Goal: Transaction & Acquisition: Purchase product/service

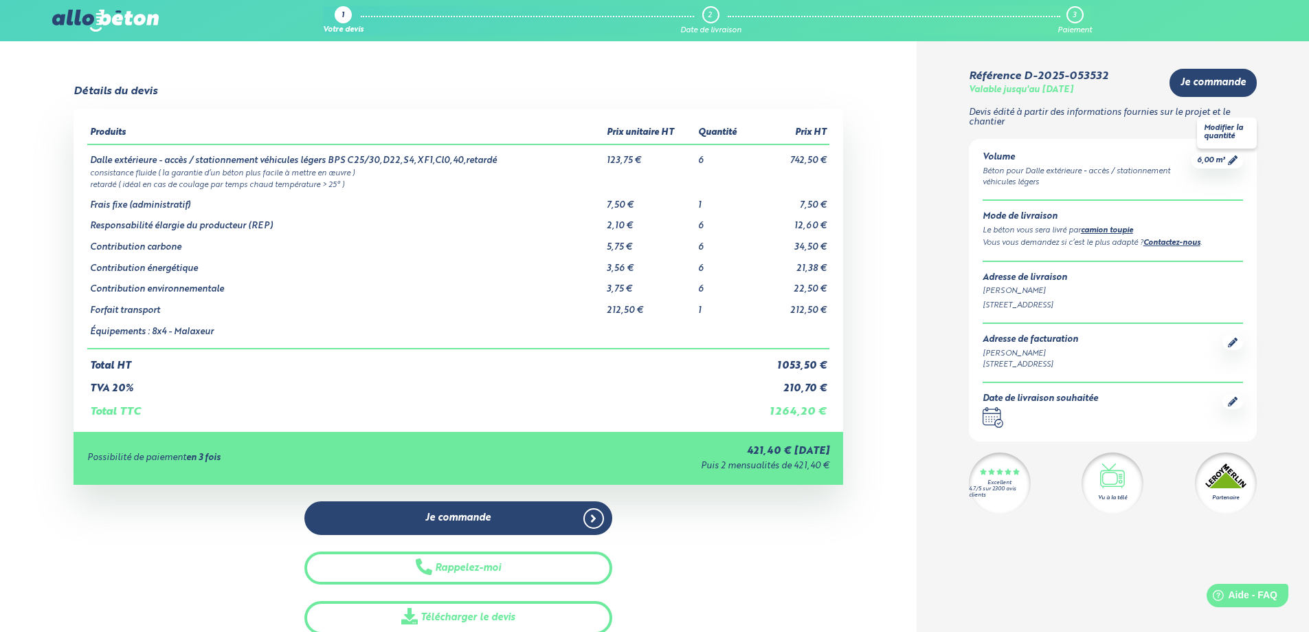
click at [1199, 162] on span "6,00 m³" at bounding box center [1211, 160] width 28 height 10
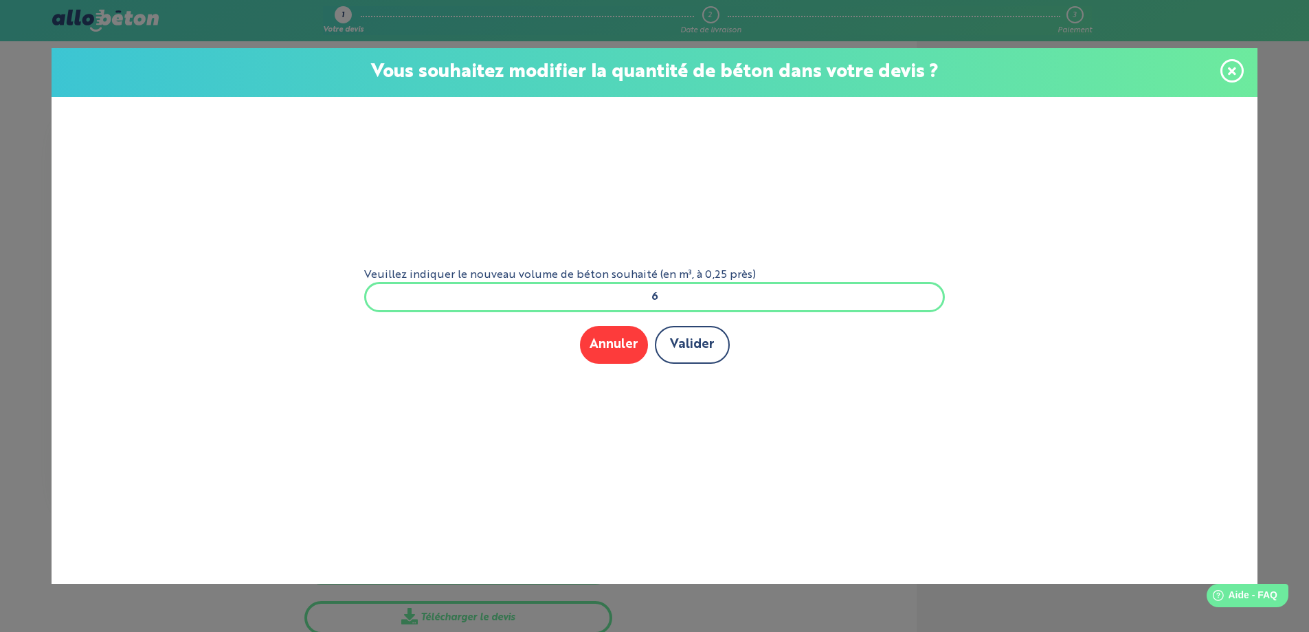
click at [688, 356] on button "Valider" at bounding box center [692, 345] width 75 height 38
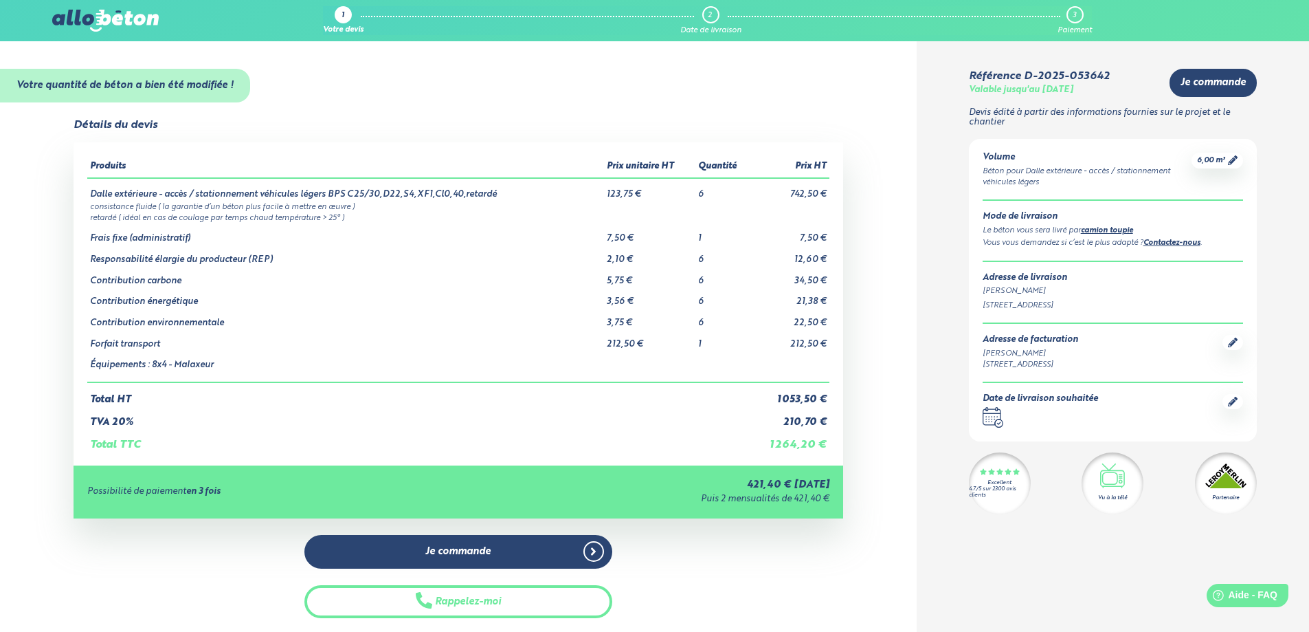
click at [1233, 407] on div at bounding box center [1233, 401] width 21 height 15
click at [1231, 402] on icon at bounding box center [1233, 402] width 10 height 10
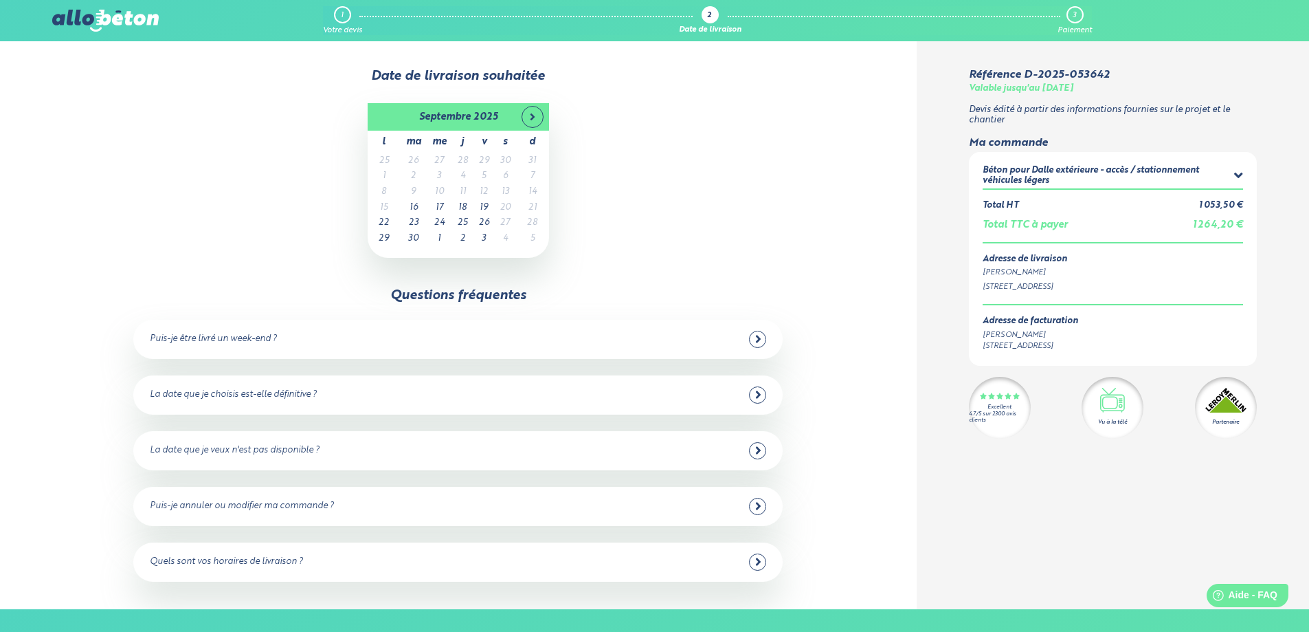
click at [241, 340] on div "Puis-je être livré un week-end ?" at bounding box center [213, 339] width 127 height 10
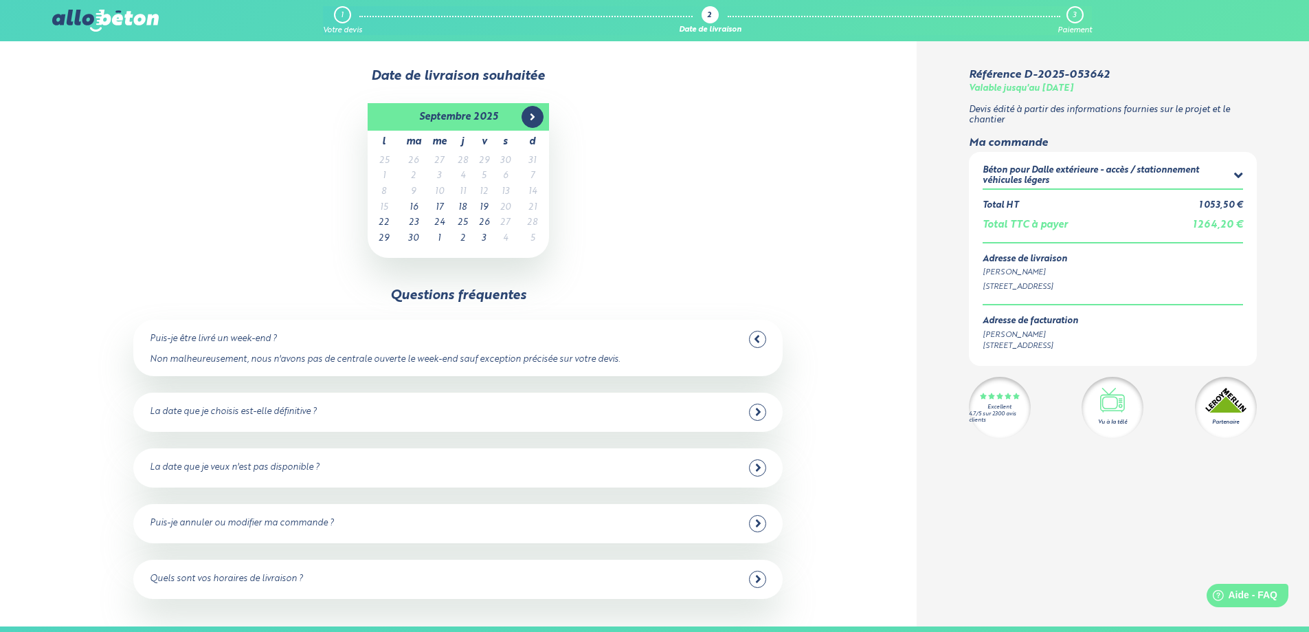
click at [535, 121] on icon at bounding box center [532, 116] width 11 height 11
